Goal: Task Accomplishment & Management: Manage account settings

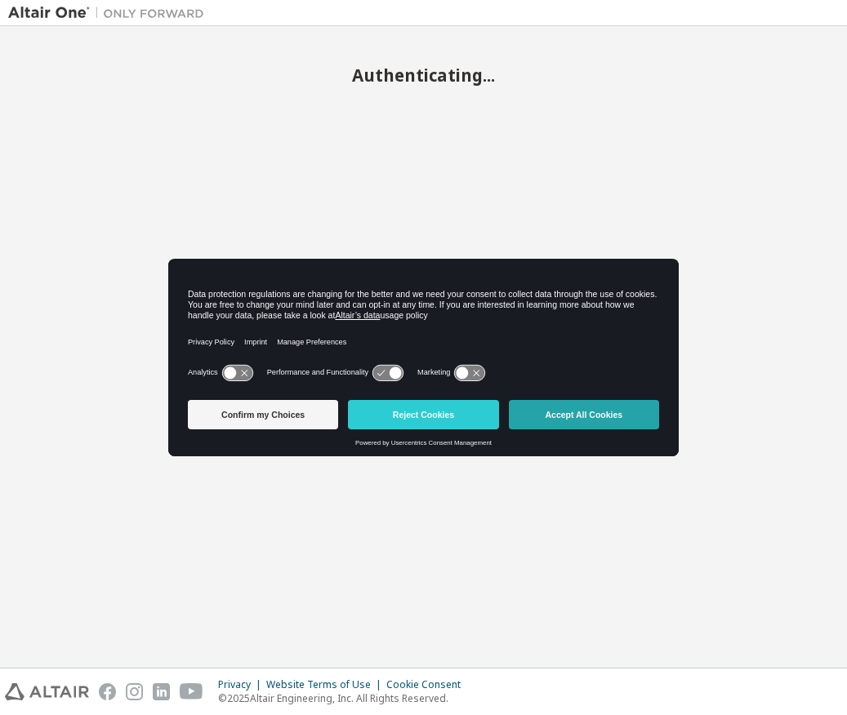
click at [572, 417] on button "Accept All Cookies" at bounding box center [584, 414] width 150 height 29
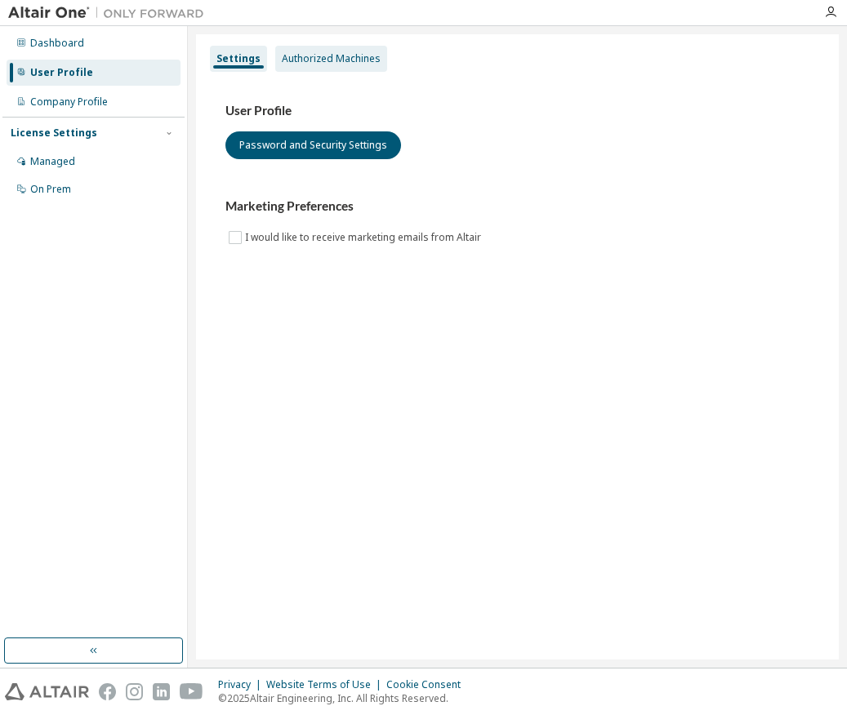
click at [332, 61] on div "Authorized Machines" at bounding box center [331, 58] width 99 height 13
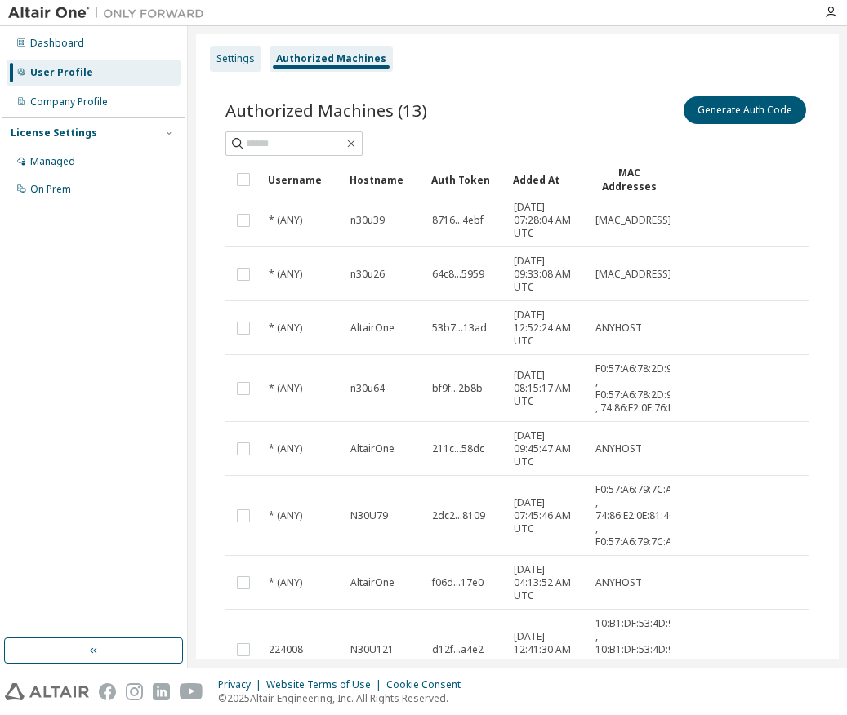
click at [237, 61] on div "Settings" at bounding box center [235, 58] width 38 height 13
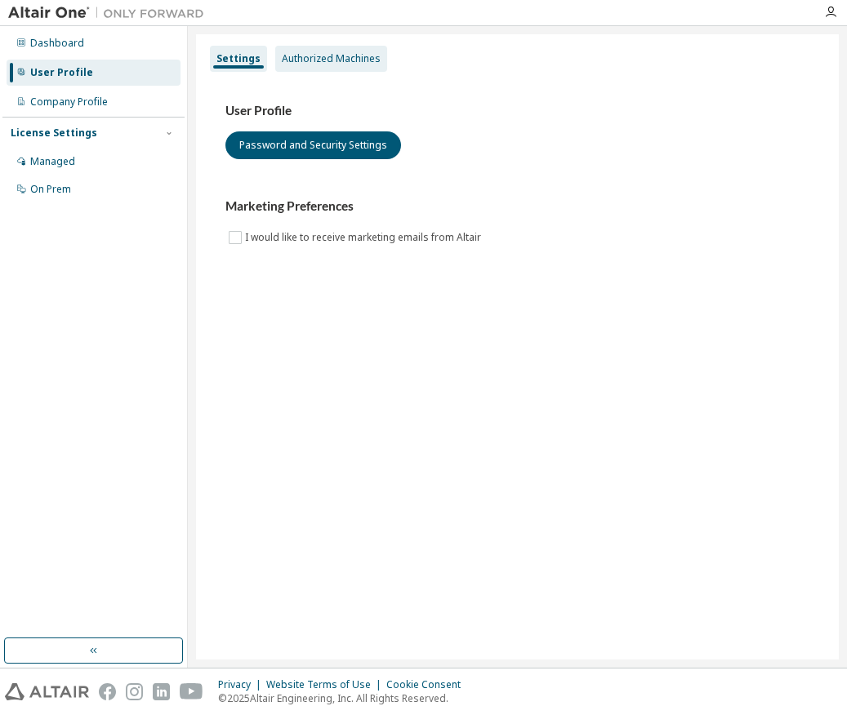
click at [337, 61] on div "Authorized Machines" at bounding box center [331, 58] width 99 height 13
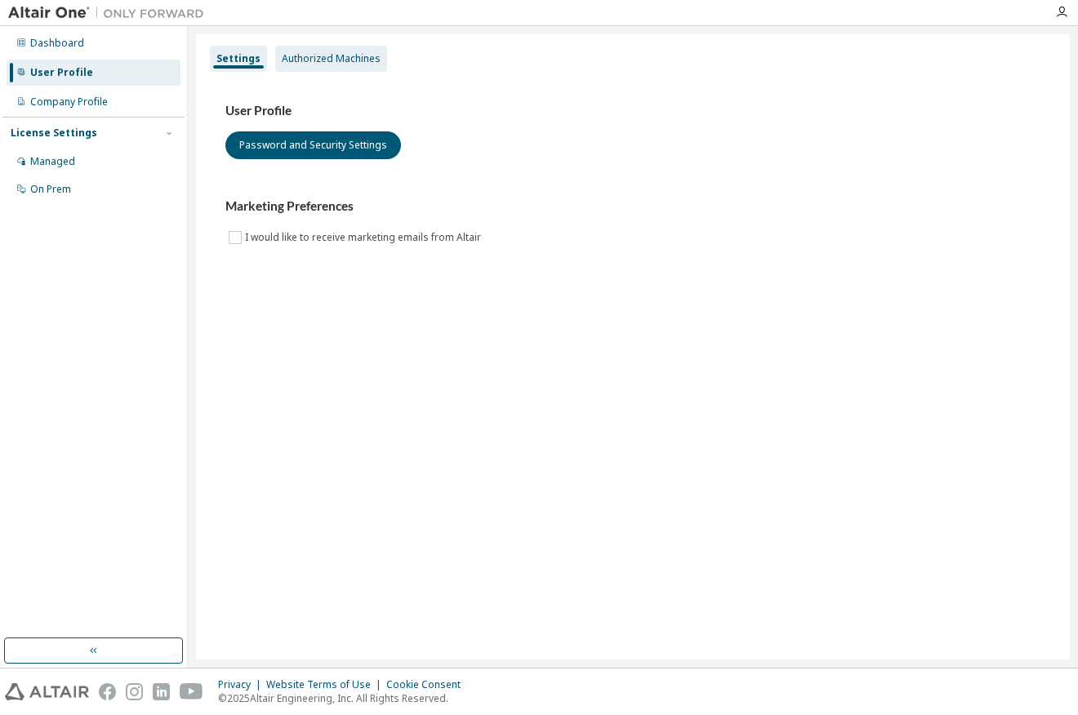
click at [340, 61] on div "Authorized Machines" at bounding box center [331, 58] width 99 height 13
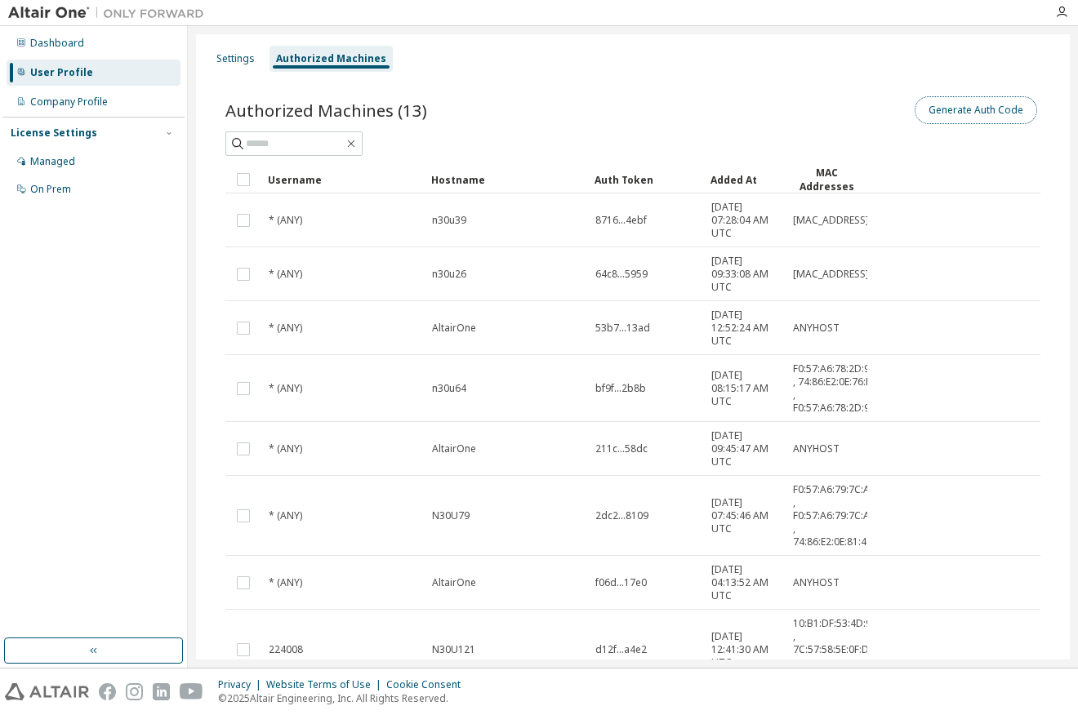
click at [846, 113] on button "Generate Auth Code" at bounding box center [975, 110] width 122 height 28
